Goal: Check status: Check status

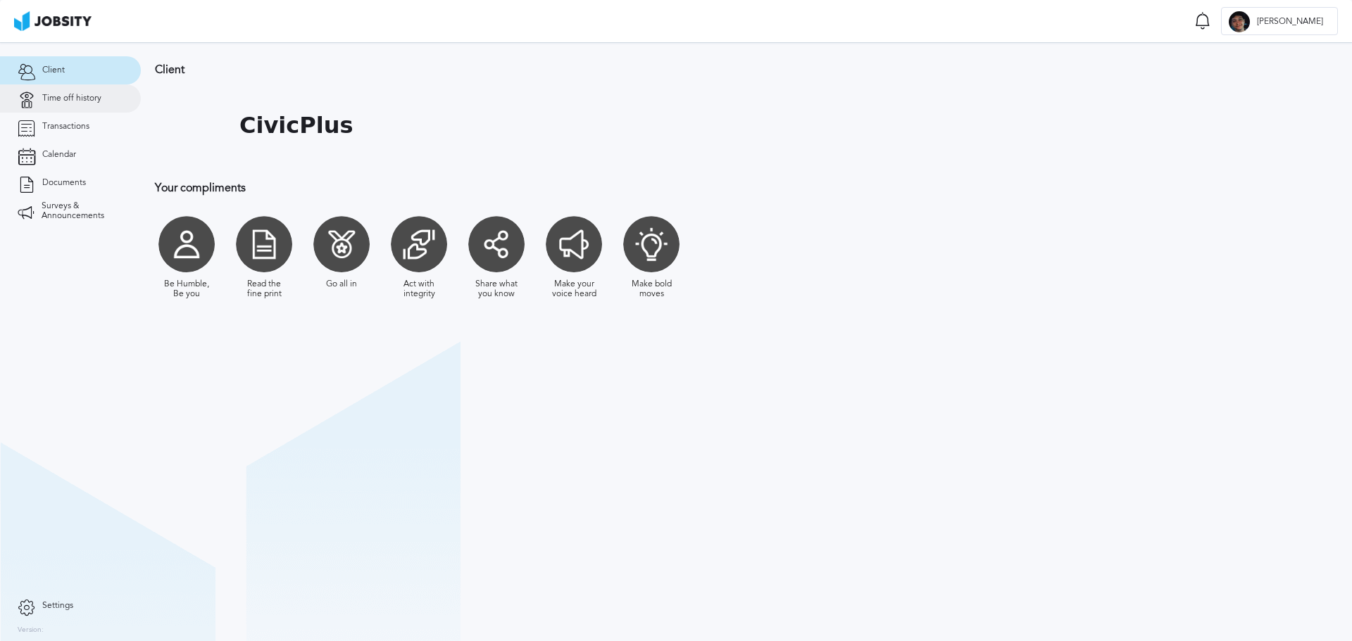
click at [56, 99] on span "Time off history" at bounding box center [71, 99] width 59 height 10
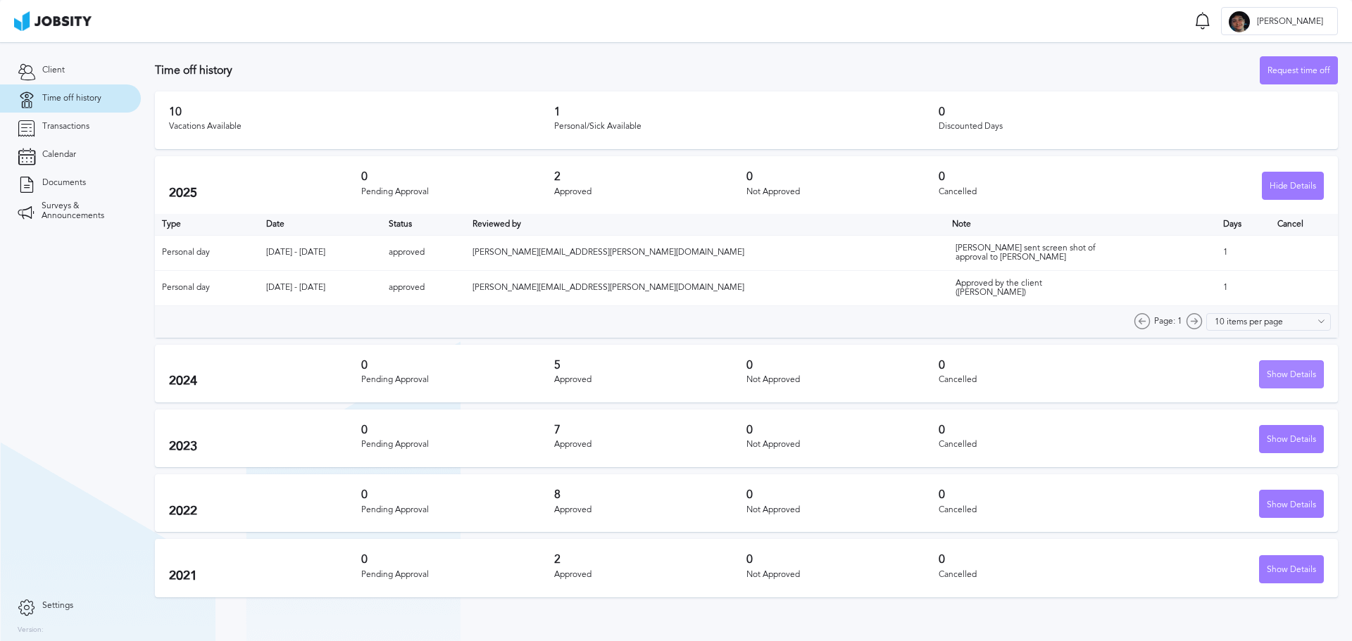
click at [1283, 371] on div "Show Details" at bounding box center [1290, 375] width 63 height 28
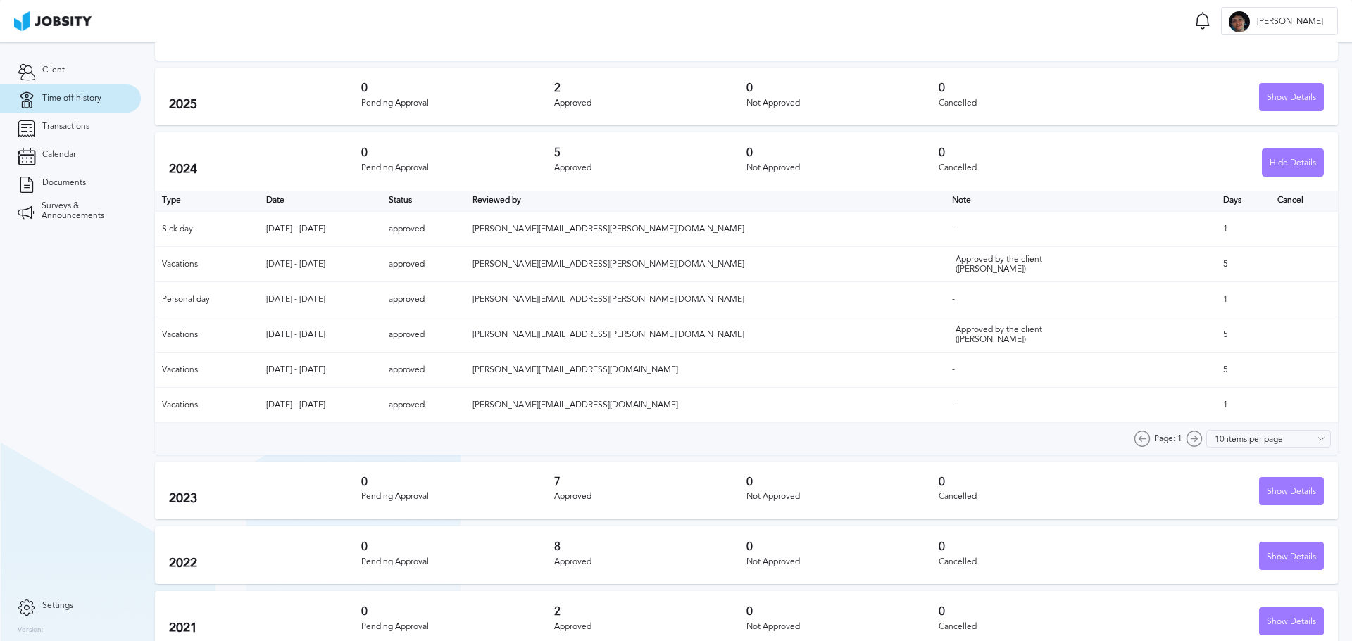
scroll to position [104, 0]
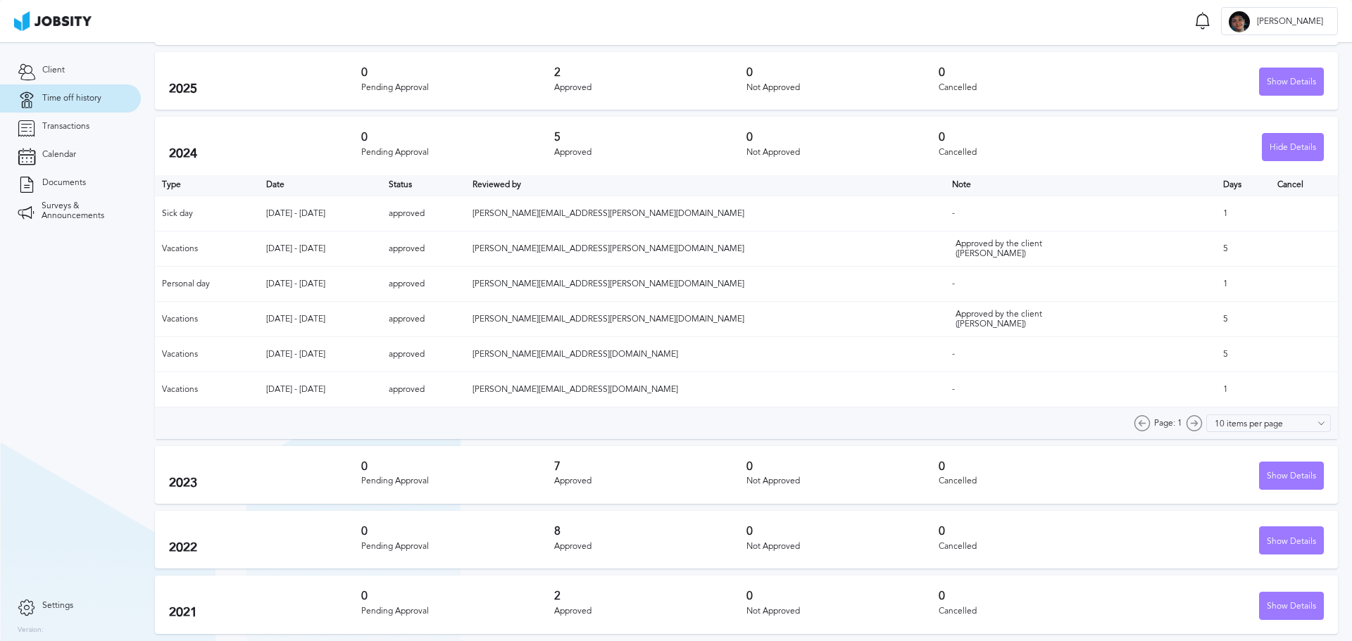
click at [1221, 328] on td "5" at bounding box center [1243, 319] width 54 height 35
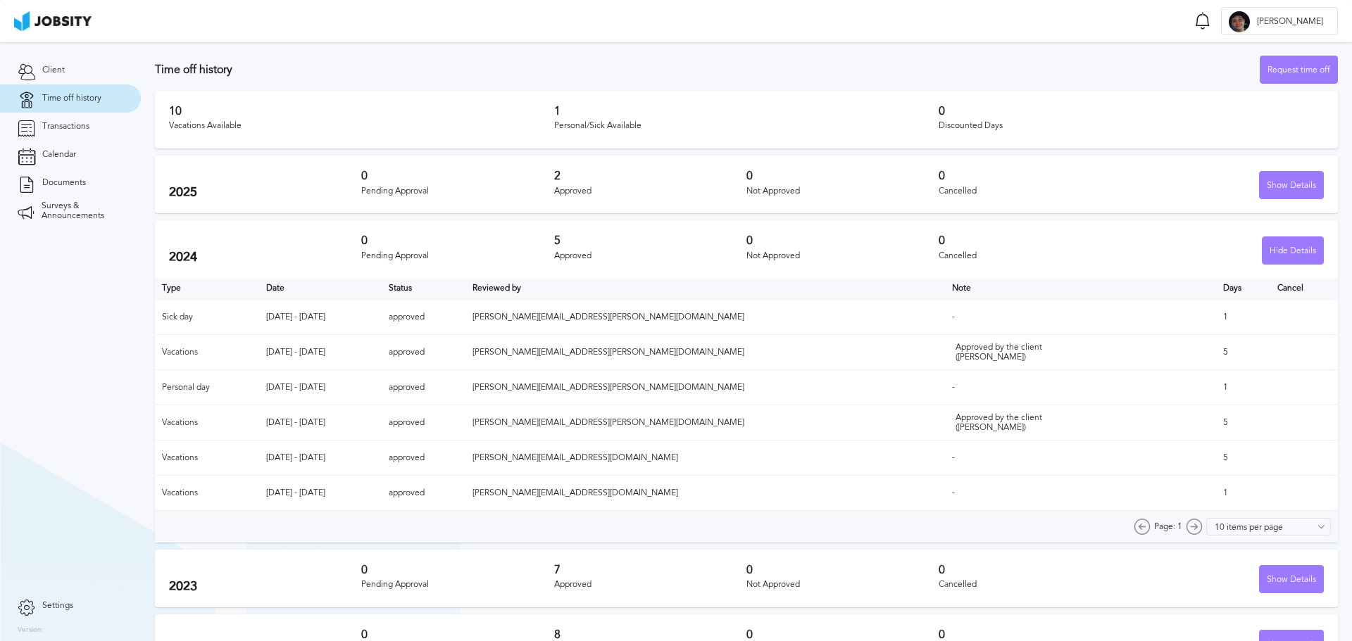
scroll to position [0, 0]
drag, startPoint x: 169, startPoint y: 108, endPoint x: 250, endPoint y: 127, distance: 83.2
click at [250, 127] on div "10 Vacations Available" at bounding box center [361, 121] width 385 height 30
click at [298, 130] on div "Vacations Available" at bounding box center [361, 127] width 385 height 10
click at [1278, 256] on div "Hide Details" at bounding box center [1292, 252] width 61 height 28
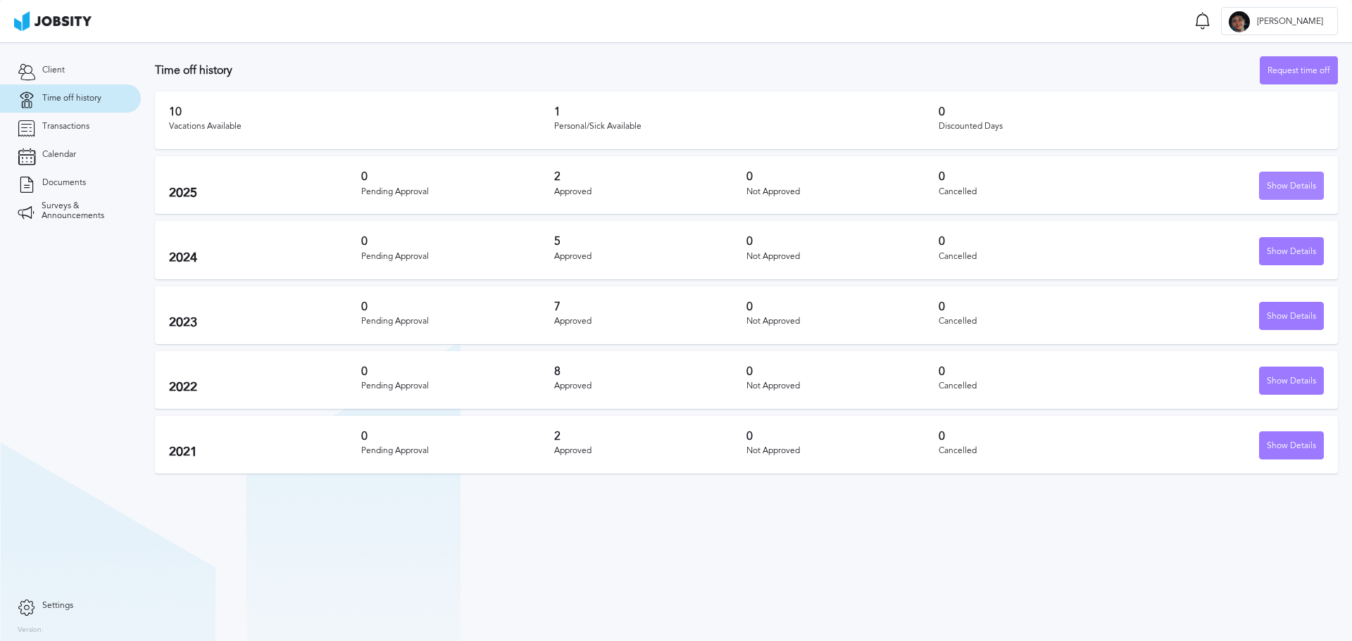
click at [1279, 190] on div "Show Details" at bounding box center [1290, 186] width 63 height 28
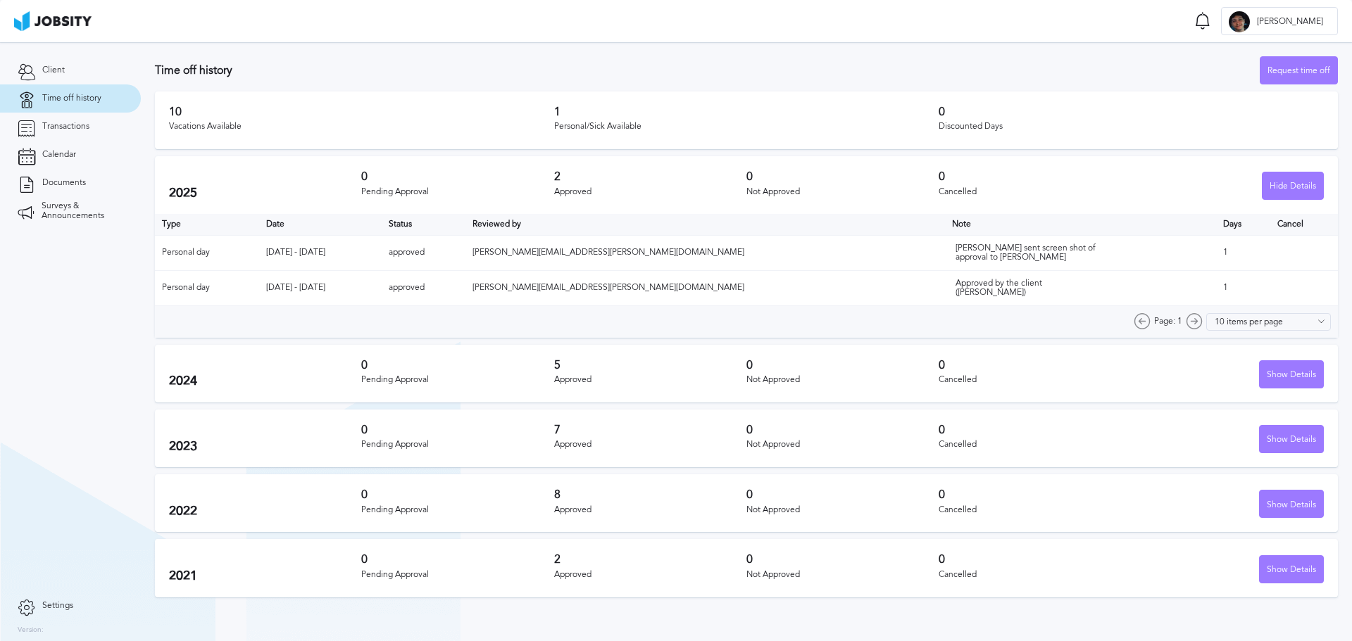
click at [1029, 298] on td "Approved by the client ([PERSON_NAME])" at bounding box center [1081, 287] width 272 height 35
